Goal: Check status: Check status

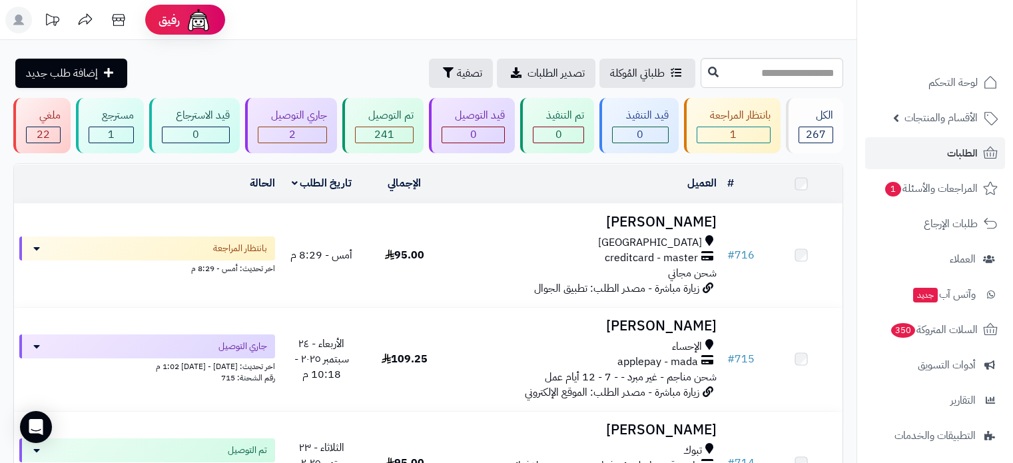
scroll to position [133, 0]
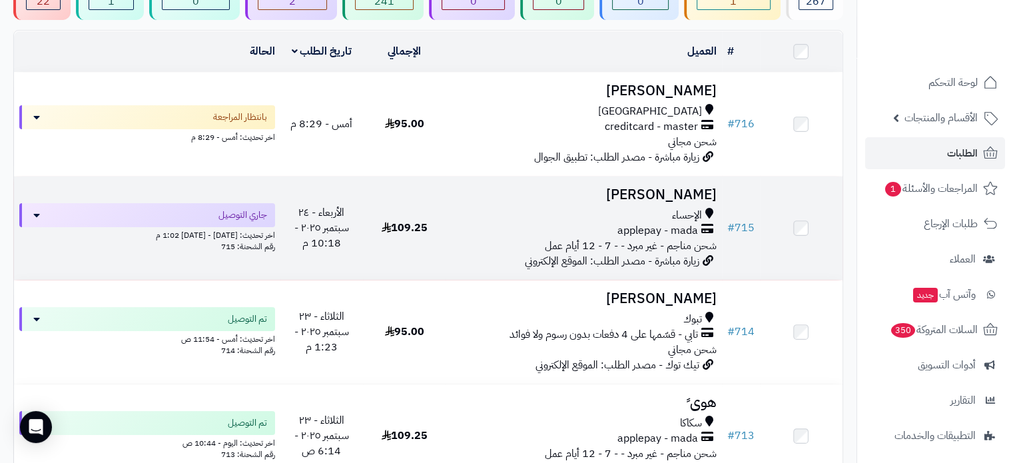
click at [474, 192] on h3 "[PERSON_NAME]" at bounding box center [583, 194] width 265 height 15
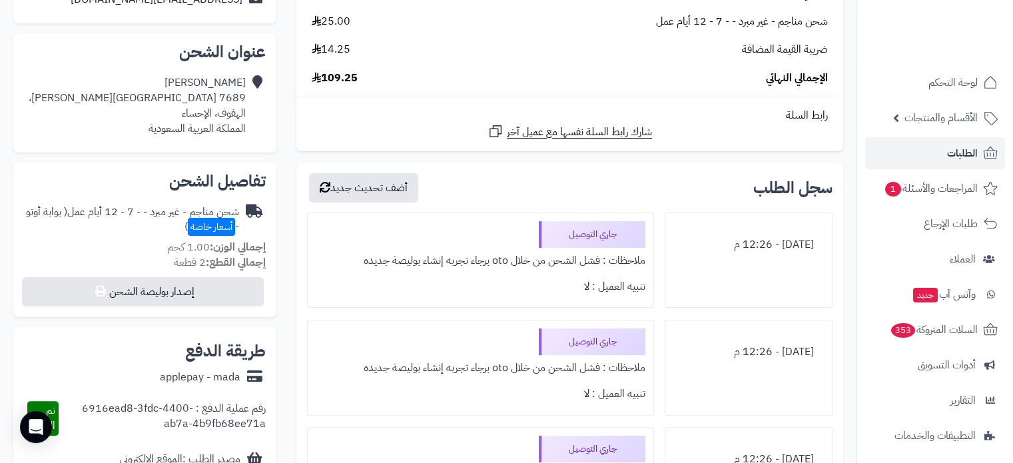
scroll to position [333, 0]
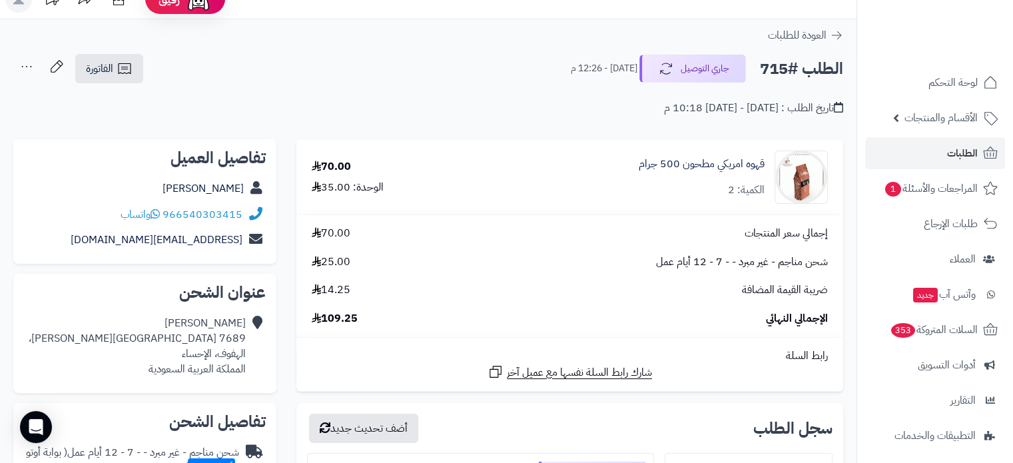
scroll to position [0, 0]
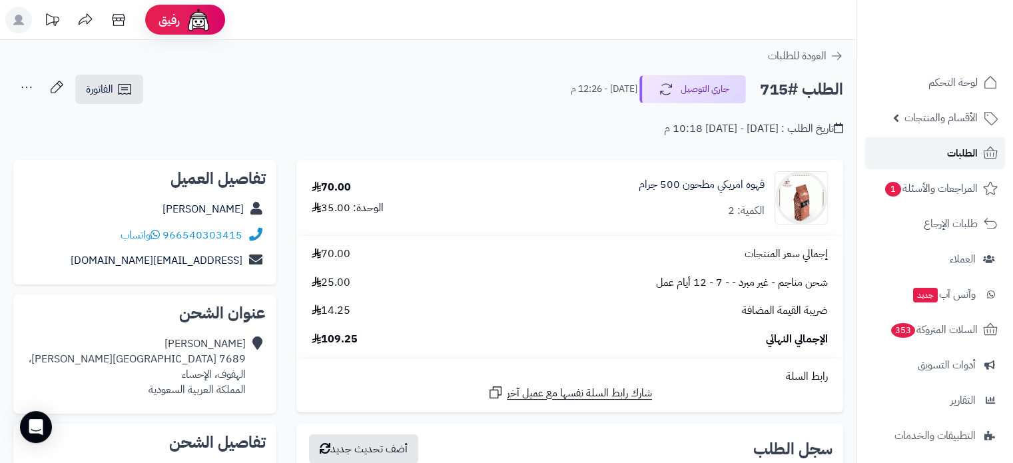
click at [962, 153] on span "الطلبات" at bounding box center [962, 153] width 31 height 19
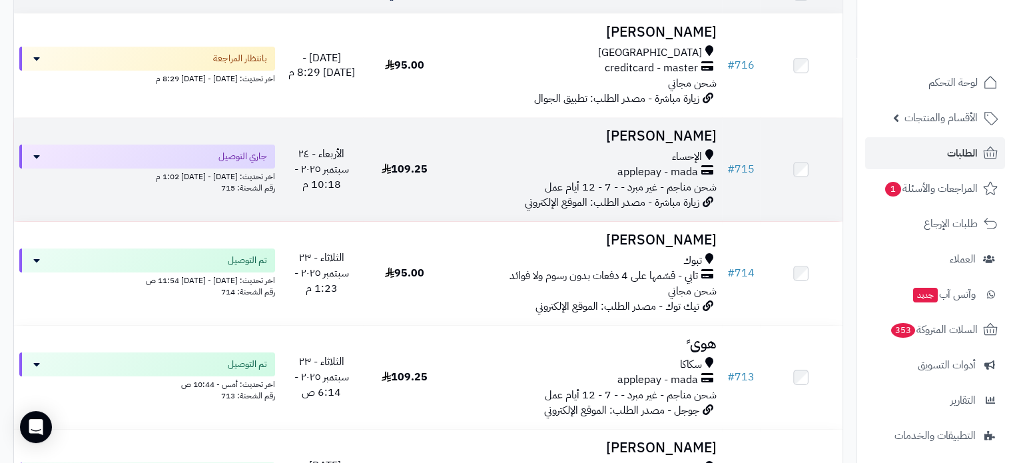
scroll to position [200, 0]
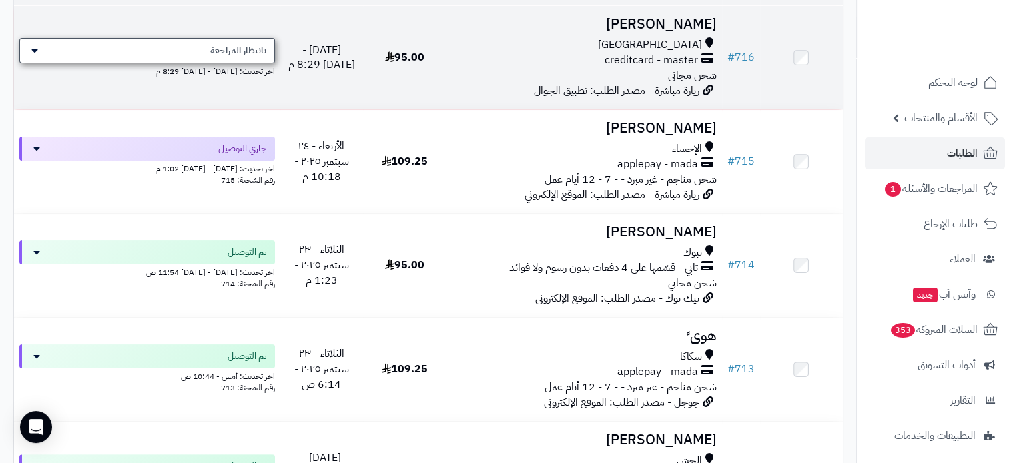
click at [218, 45] on span "بانتظار المراجعة" at bounding box center [238, 50] width 56 height 13
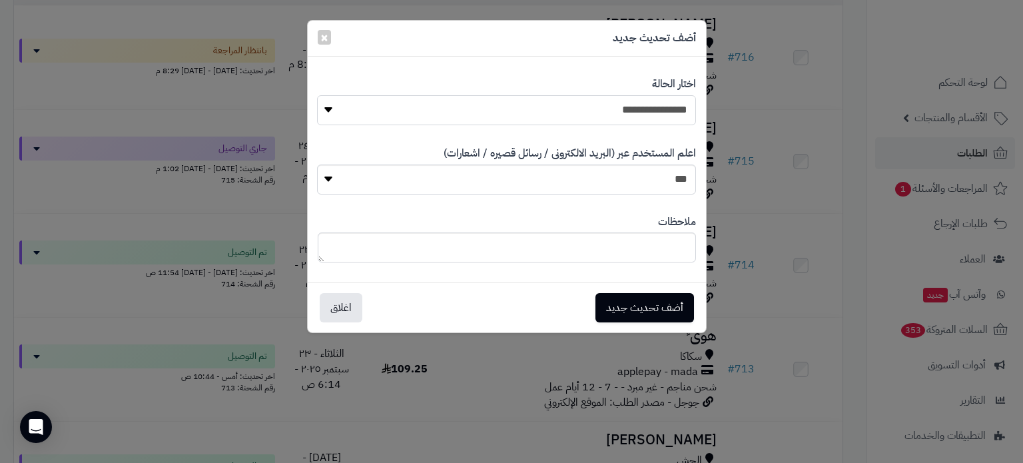
click at [530, 105] on select "**********" at bounding box center [506, 110] width 378 height 30
click at [754, 105] on div "**********" at bounding box center [511, 231] width 1023 height 463
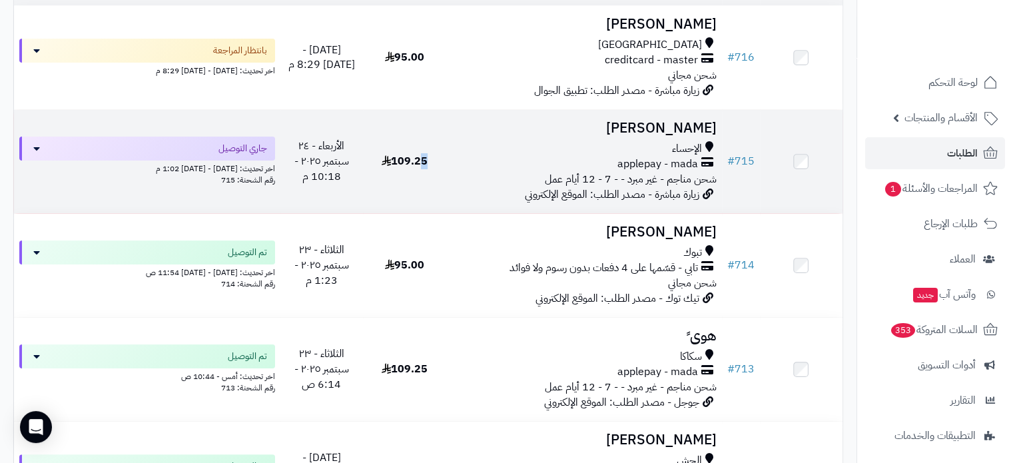
click at [426, 123] on td "109.25" at bounding box center [404, 161] width 83 height 103
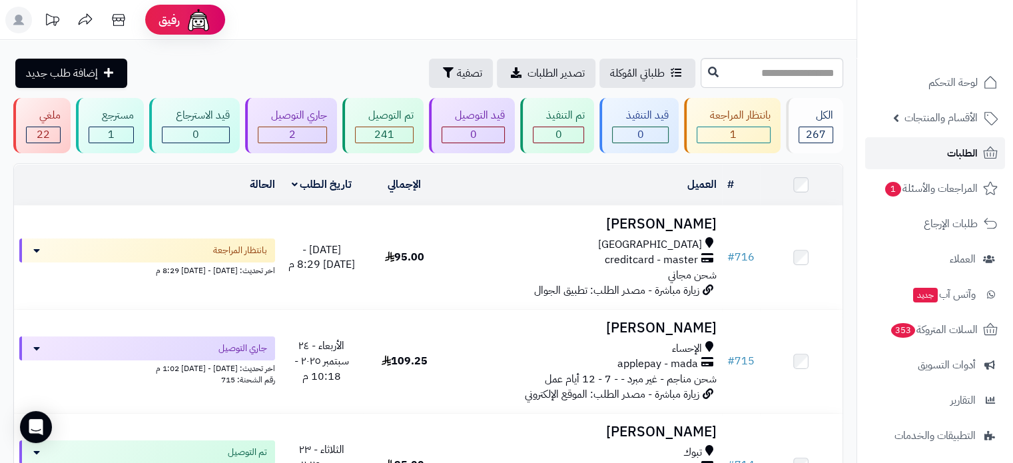
click at [972, 144] on span "الطلبات" at bounding box center [962, 153] width 31 height 19
